Goal: Information Seeking & Learning: Find specific page/section

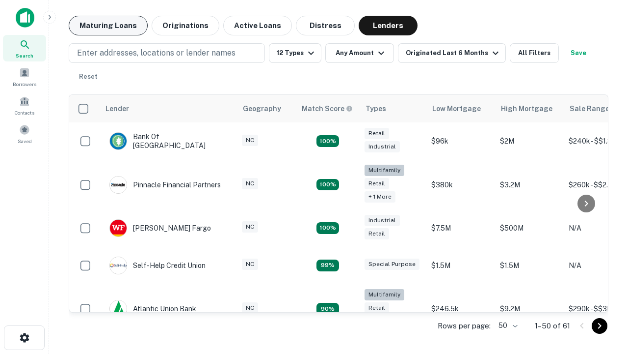
click at [108, 26] on button "Maturing Loans" at bounding box center [108, 26] width 79 height 20
